Goal: Transaction & Acquisition: Purchase product/service

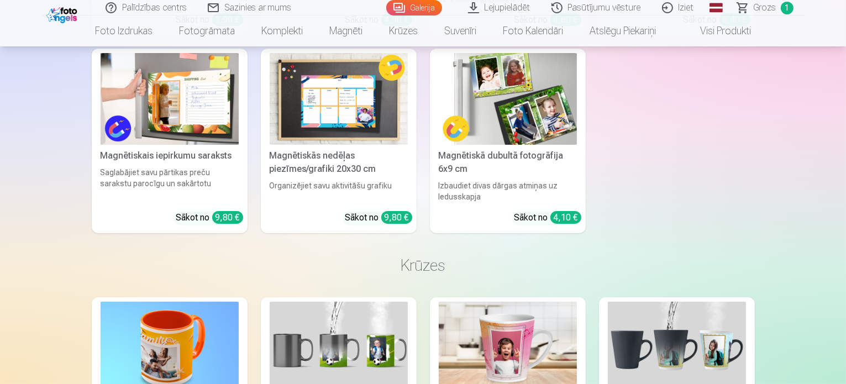
scroll to position [4255, 0]
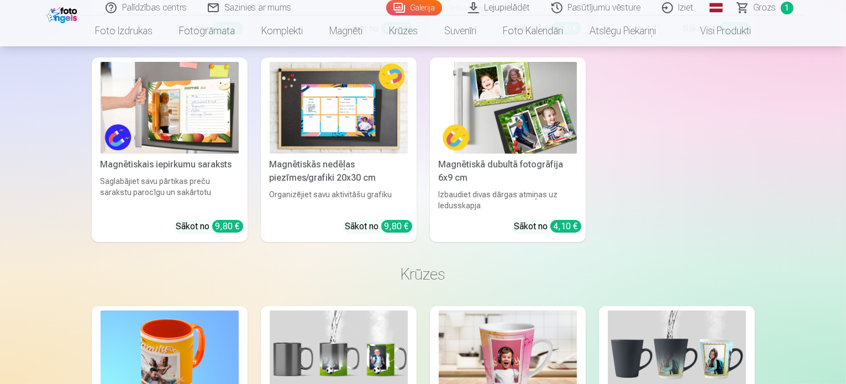
click at [752, 3] on link "Grozs 1" at bounding box center [765, 7] width 77 height 15
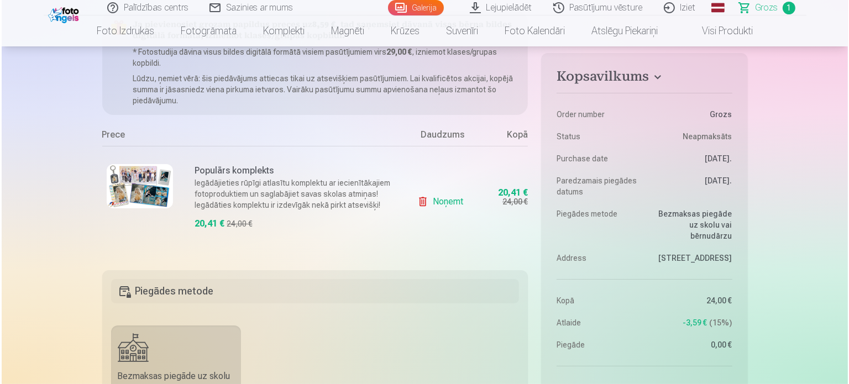
scroll to position [166, 0]
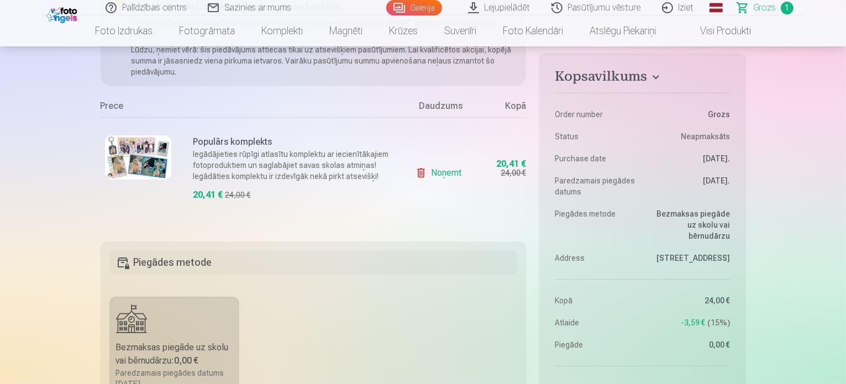
click at [139, 164] on img at bounding box center [138, 157] width 66 height 44
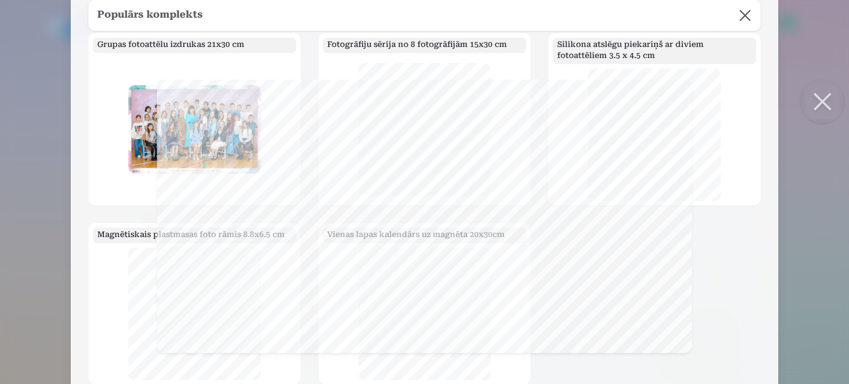
scroll to position [0, 0]
click at [823, 106] on button at bounding box center [822, 102] width 44 height 44
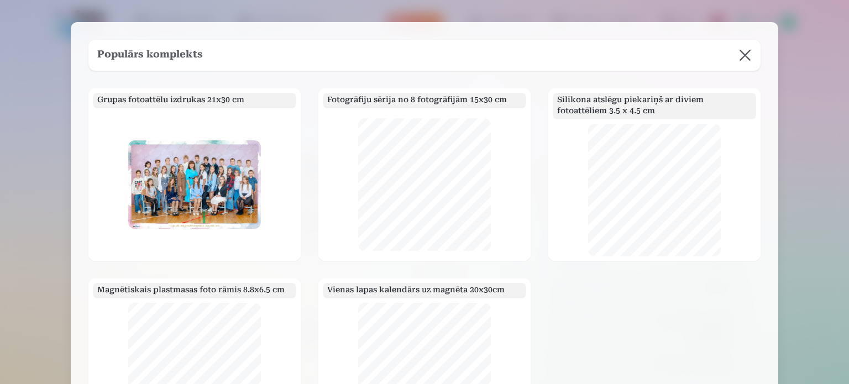
click at [745, 54] on button at bounding box center [744, 55] width 31 height 31
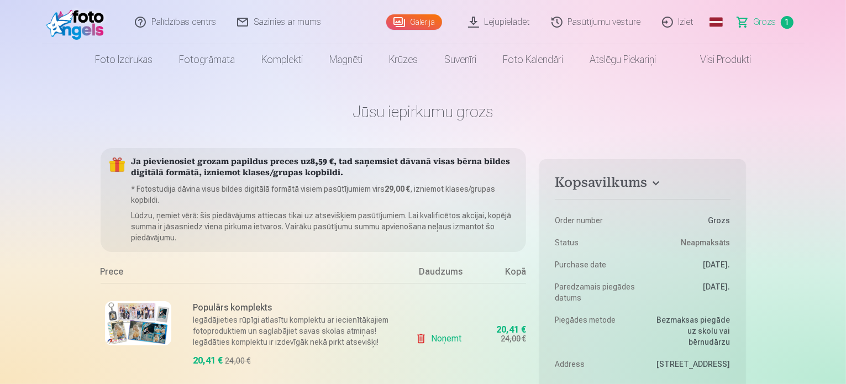
click at [139, 323] on img at bounding box center [138, 323] width 66 height 44
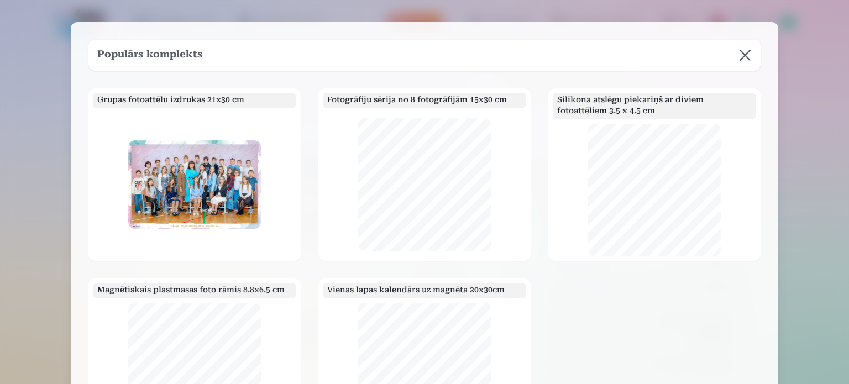
click at [754, 64] on button at bounding box center [744, 55] width 31 height 31
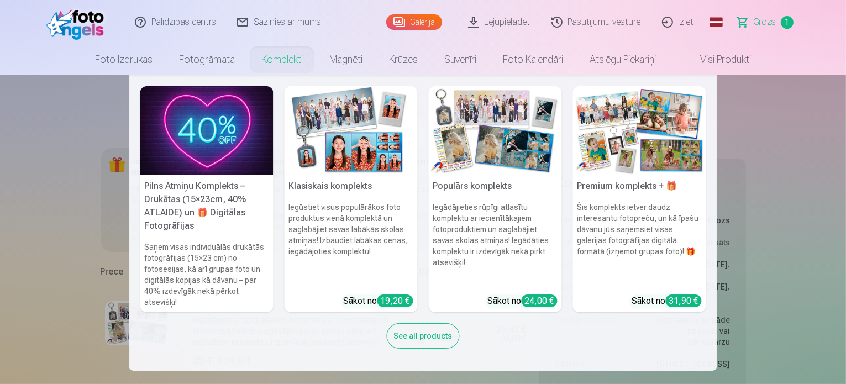
click at [270, 61] on link "Komplekti" at bounding box center [282, 59] width 68 height 31
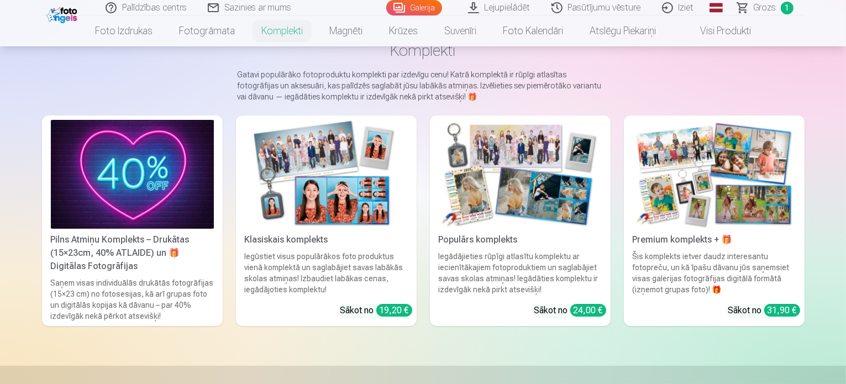
scroll to position [111, 0]
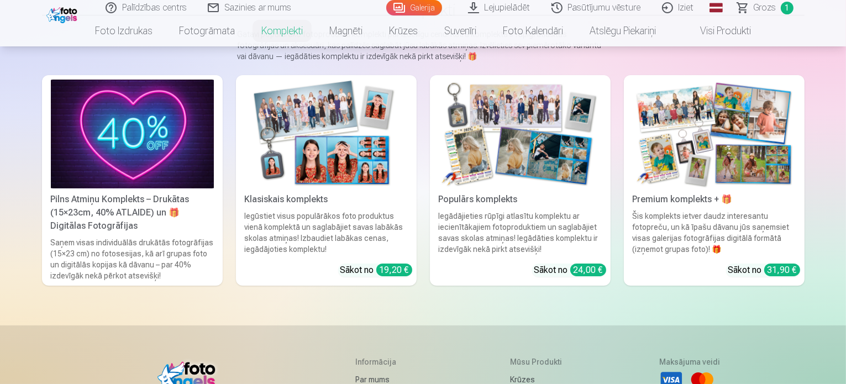
click at [314, 244] on div "Iegūstiet visus populārākos foto produktus vienā komplektā un saglabājiet savas…" at bounding box center [326, 233] width 172 height 44
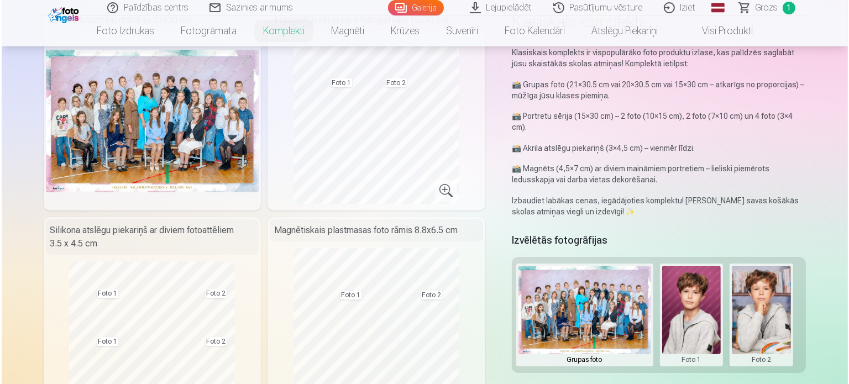
scroll to position [221, 0]
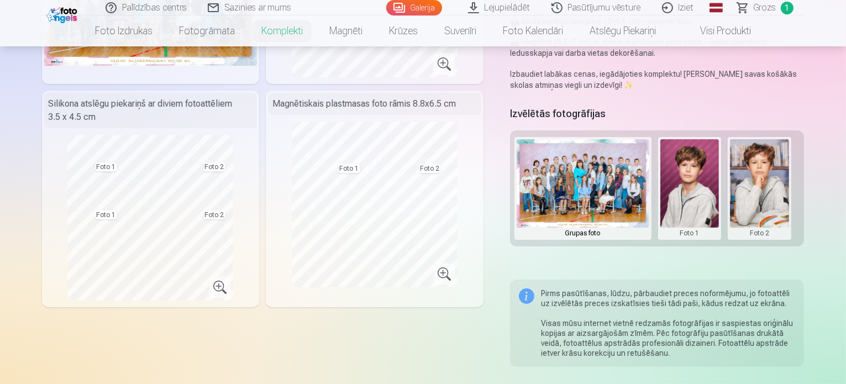
click at [706, 180] on button at bounding box center [689, 188] width 59 height 98
click at [705, 180] on button "Nomainiet foto" at bounding box center [698, 177] width 90 height 31
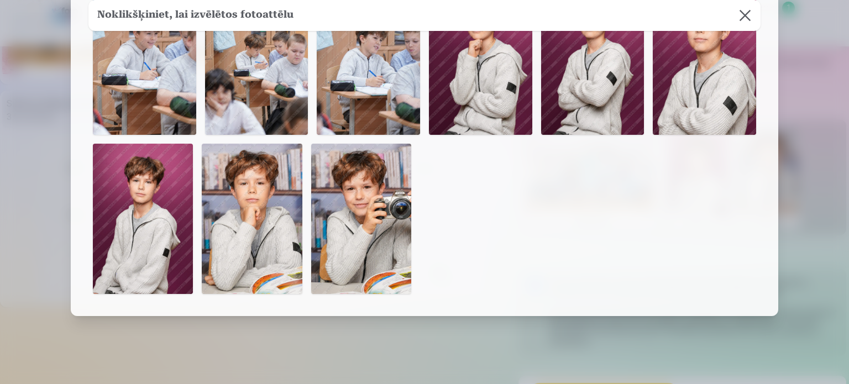
scroll to position [0, 0]
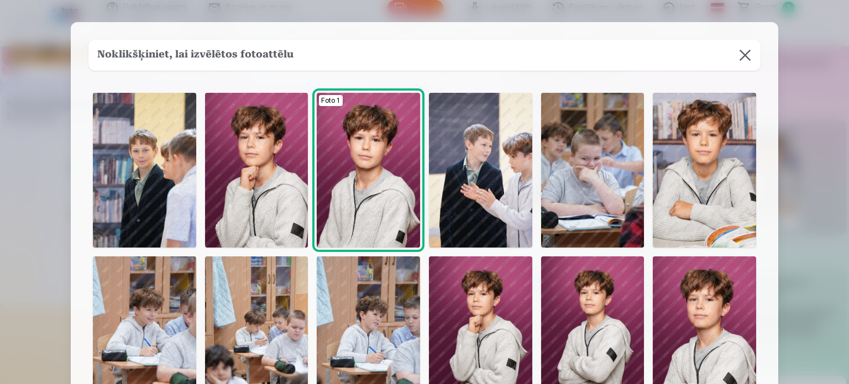
click at [696, 201] on img at bounding box center [704, 170] width 103 height 155
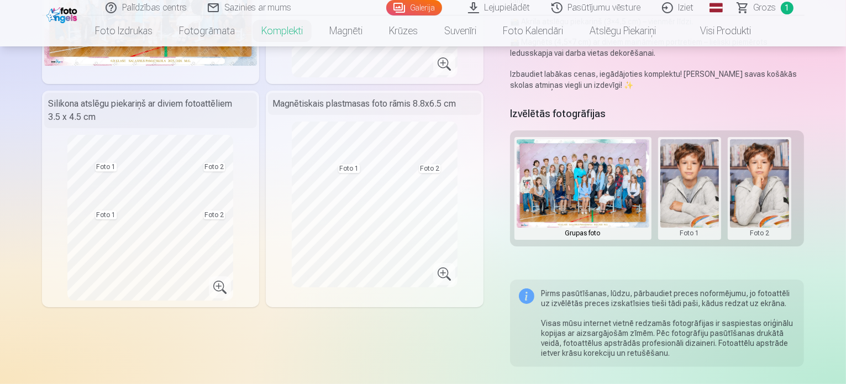
click at [766, 192] on button at bounding box center [759, 188] width 59 height 98
click at [766, 181] on button "Nomainiet foto" at bounding box center [768, 177] width 90 height 31
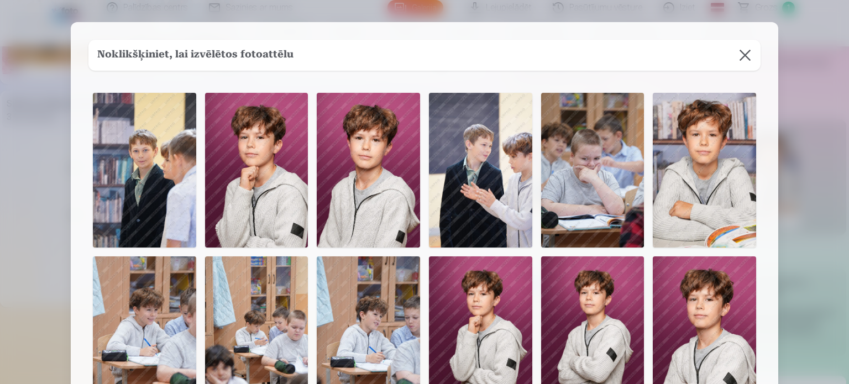
click at [375, 196] on img at bounding box center [368, 170] width 103 height 155
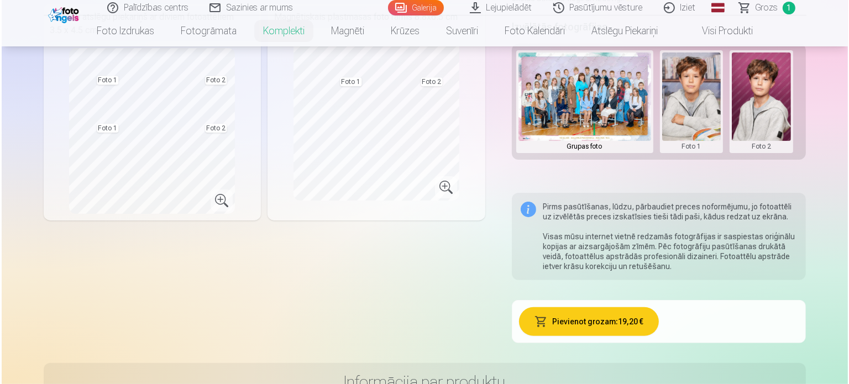
scroll to position [332, 0]
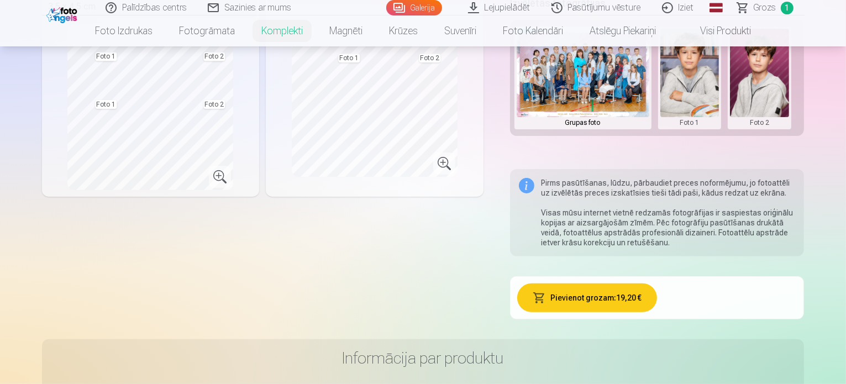
click at [611, 291] on button "Pievienot grozam : 19,20 €" at bounding box center [587, 297] width 140 height 29
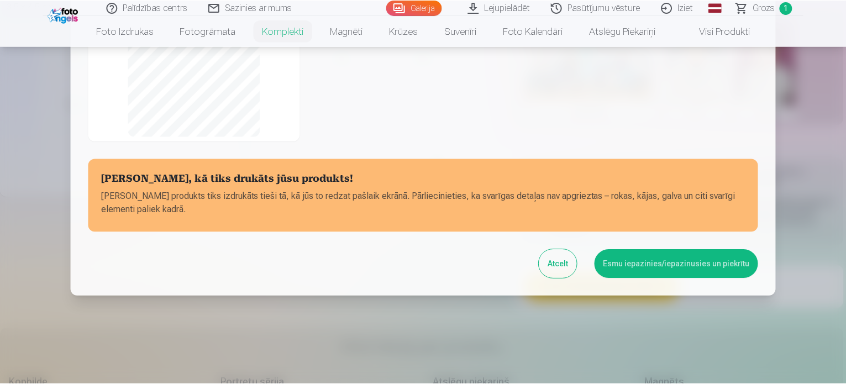
scroll to position [250, 0]
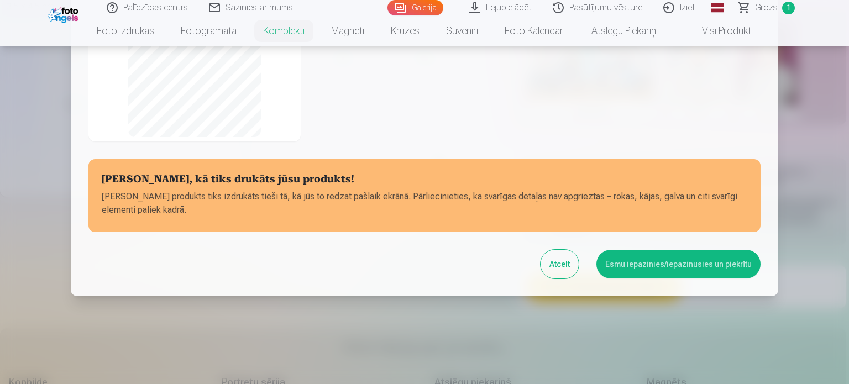
click at [711, 271] on button "Esmu iepazinies/iepazinusies un piekrītu" at bounding box center [678, 264] width 164 height 29
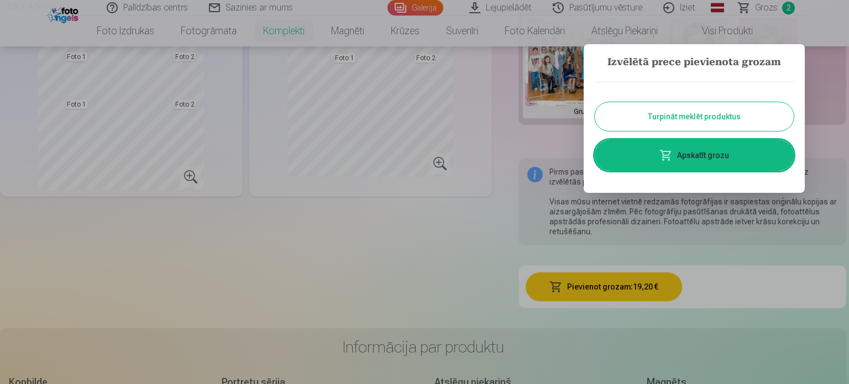
click at [731, 157] on link "Apskatīt grozu" at bounding box center [694, 155] width 199 height 31
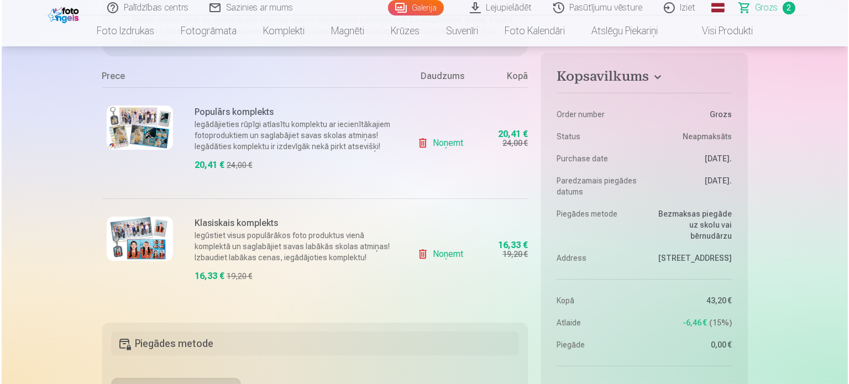
scroll to position [166, 0]
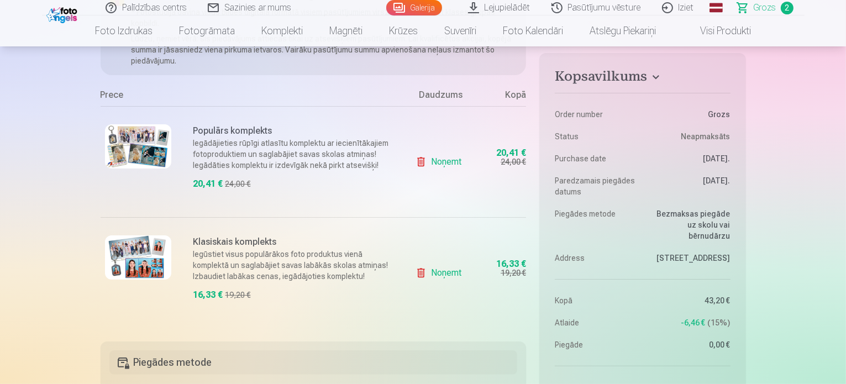
click at [130, 269] on img at bounding box center [138, 257] width 66 height 44
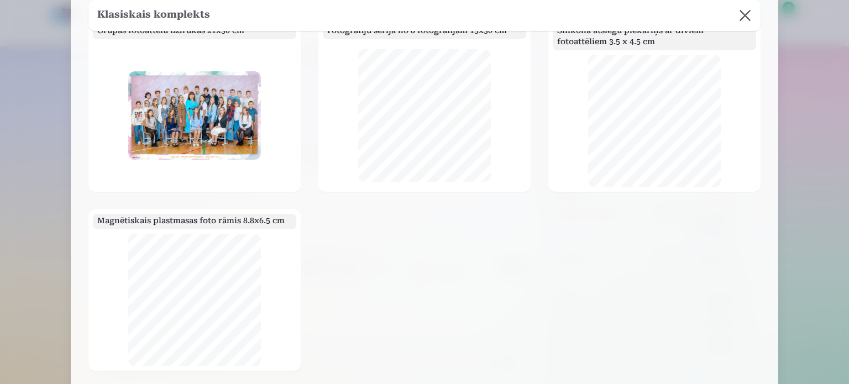
scroll to position [0, 0]
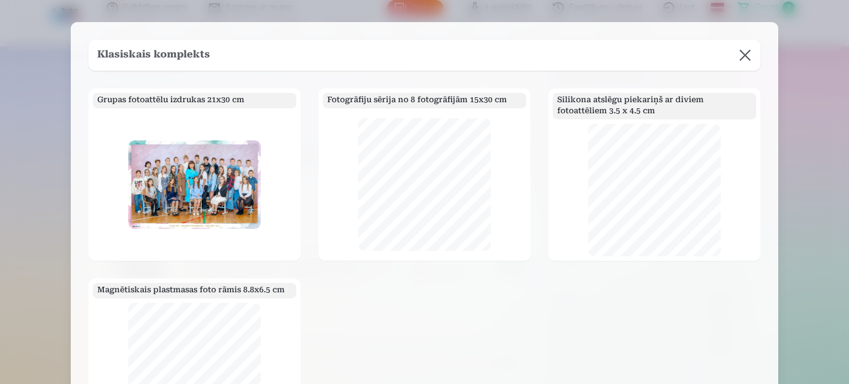
click at [749, 57] on button at bounding box center [744, 55] width 31 height 31
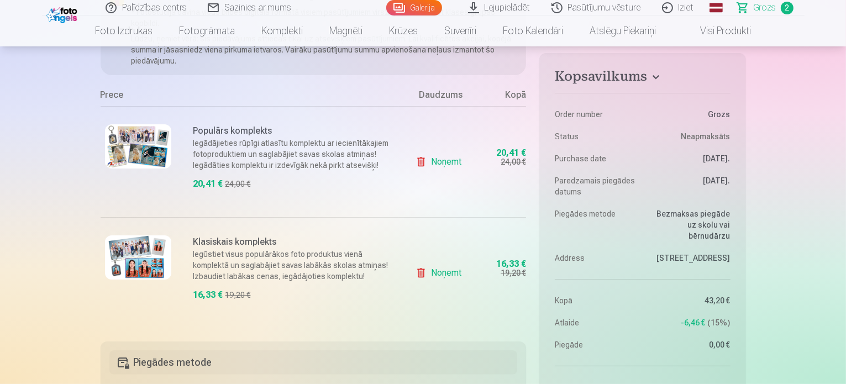
click at [433, 165] on link "Noņemt" at bounding box center [441, 162] width 50 height 22
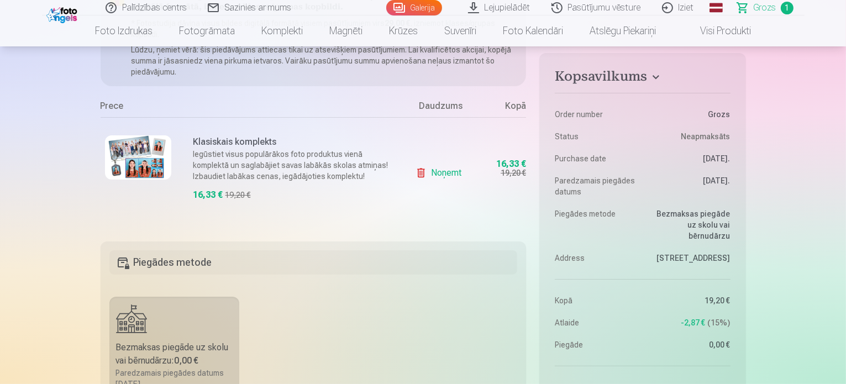
click at [149, 150] on img at bounding box center [138, 157] width 66 height 44
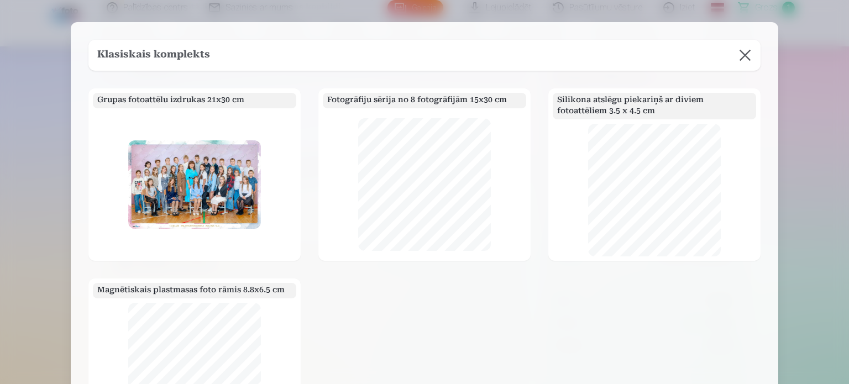
click at [743, 45] on button at bounding box center [744, 55] width 31 height 31
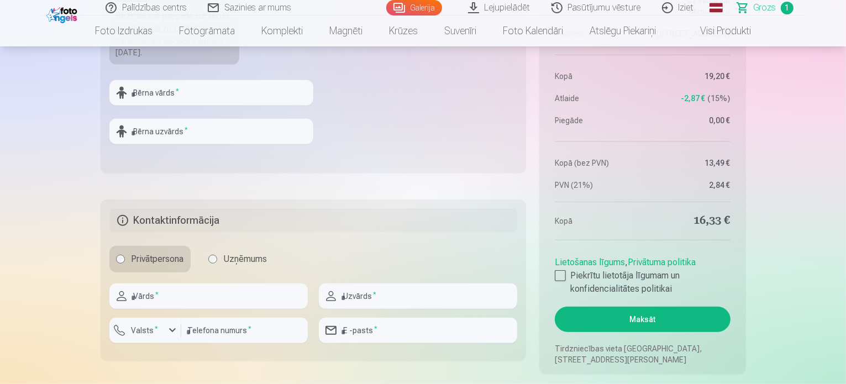
scroll to position [553, 0]
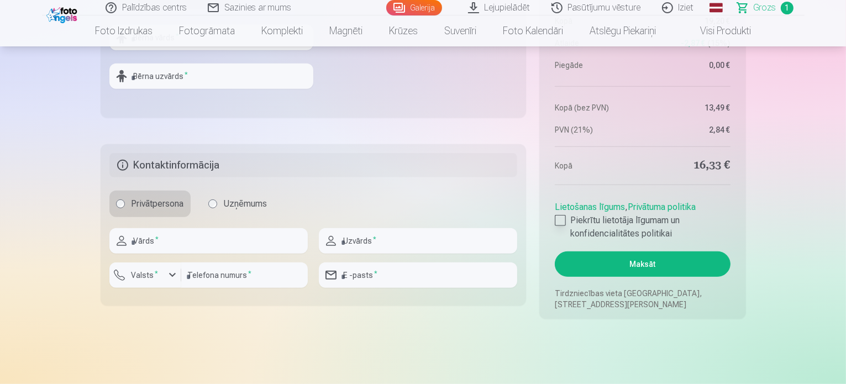
click at [558, 220] on div at bounding box center [560, 220] width 11 height 11
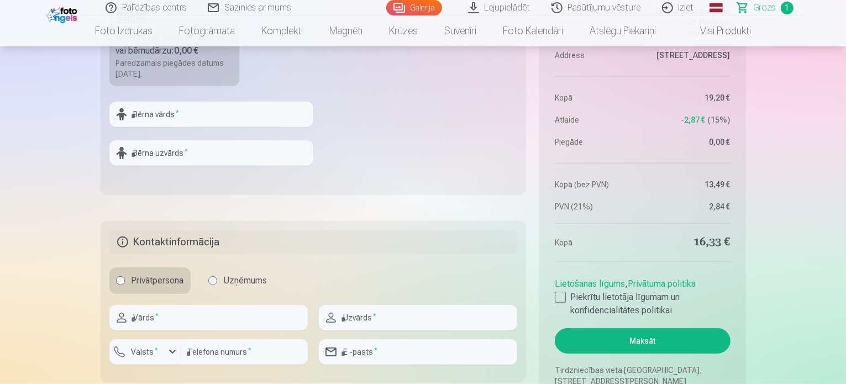
scroll to position [387, 0]
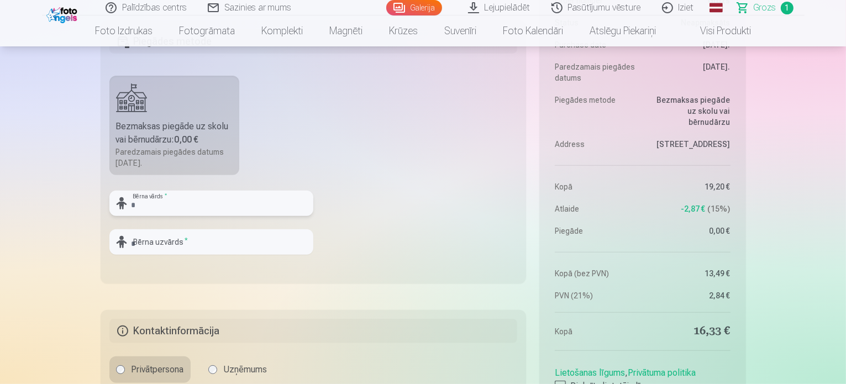
click at [144, 208] on input "text" at bounding box center [211, 203] width 204 height 25
click at [165, 203] on input "**********" at bounding box center [211, 203] width 204 height 25
type input "**********"
click at [155, 240] on input "text" at bounding box center [211, 241] width 204 height 25
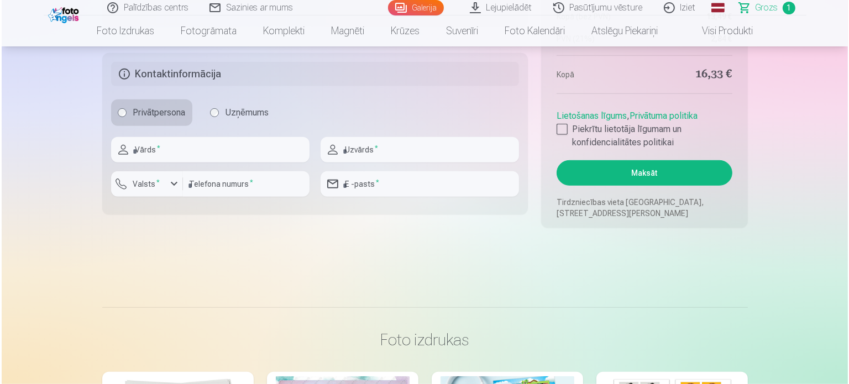
scroll to position [663, 0]
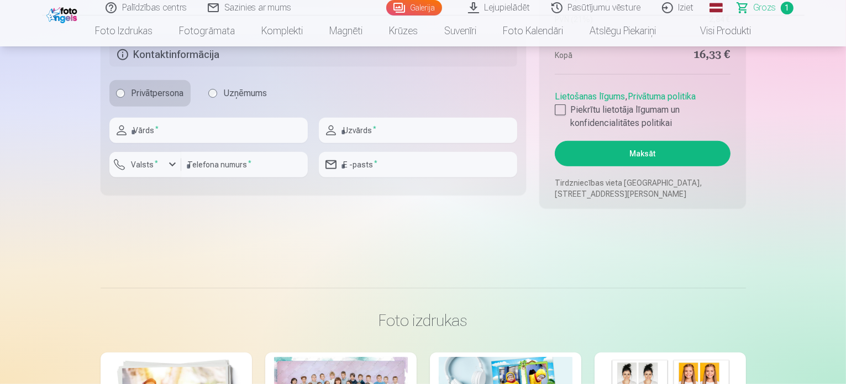
type input "******"
click at [153, 127] on input "text" at bounding box center [208, 130] width 198 height 25
type input "*****"
click at [342, 129] on input "text" at bounding box center [418, 130] width 198 height 25
type input "******"
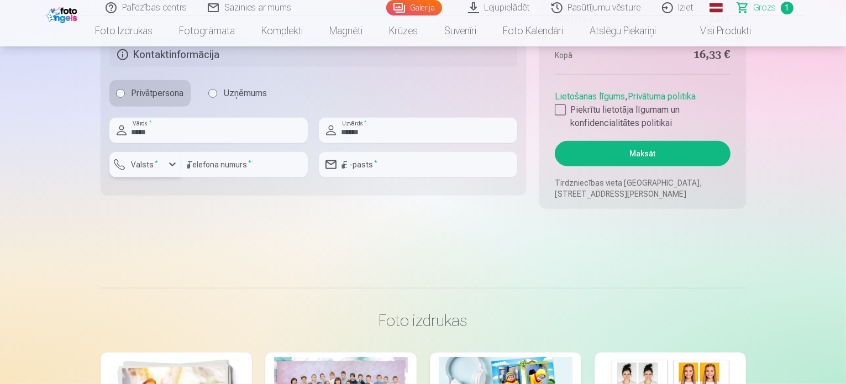
click at [169, 163] on div "button" at bounding box center [172, 164] width 13 height 13
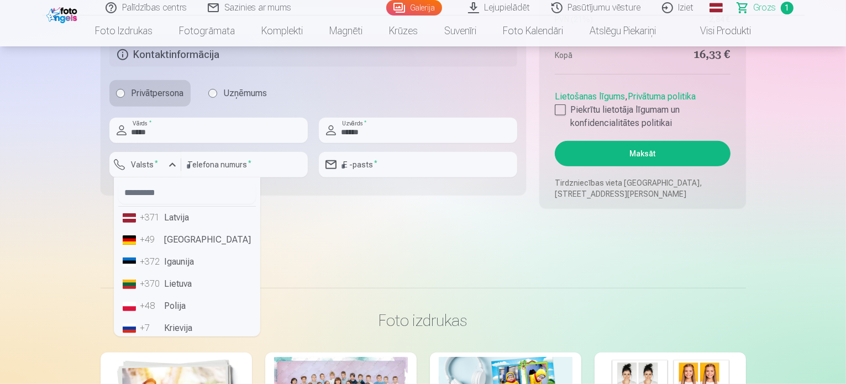
click at [163, 216] on li "+371 Latvija" at bounding box center [187, 218] width 138 height 22
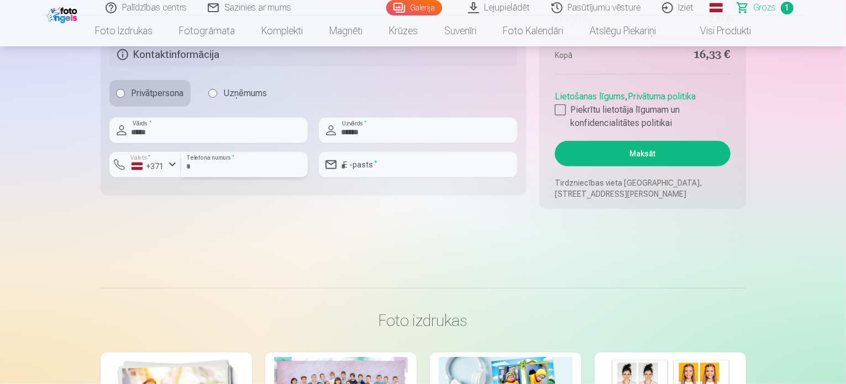
click at [208, 164] on input "number" at bounding box center [244, 164] width 127 height 25
type input "********"
click at [358, 161] on input "email" at bounding box center [418, 164] width 198 height 25
type input "**********"
click at [648, 150] on button "Maksāt" at bounding box center [642, 153] width 175 height 25
